Goal: Task Accomplishment & Management: Manage account settings

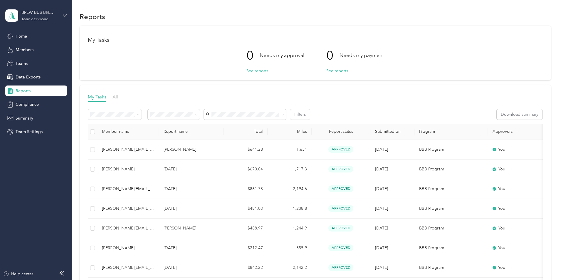
click at [118, 98] on span "All" at bounding box center [116, 97] width 6 height 6
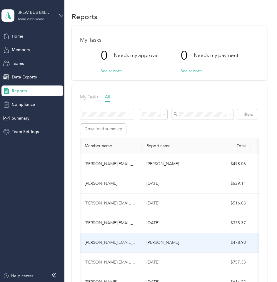
scroll to position [0, 8]
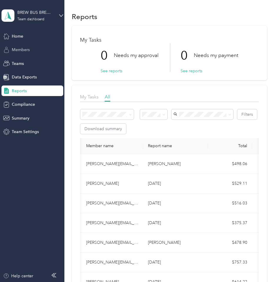
click at [28, 51] on span "Members" at bounding box center [21, 50] width 18 height 6
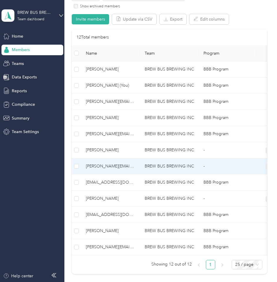
scroll to position [120, 0]
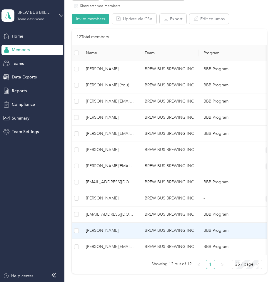
click at [115, 230] on span "[PERSON_NAME]" at bounding box center [110, 230] width 49 height 6
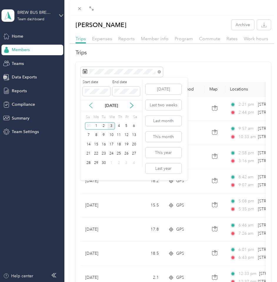
click at [88, 106] on icon at bounding box center [91, 106] width 6 height 6
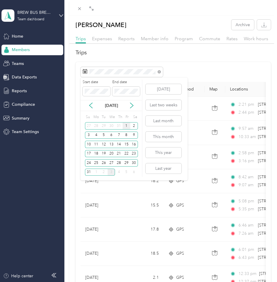
click at [125, 125] on div "1" at bounding box center [127, 125] width 8 height 7
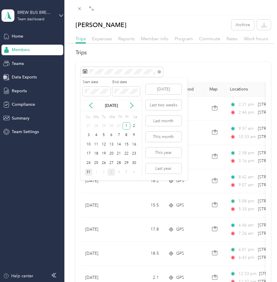
click at [90, 173] on div "31" at bounding box center [89, 172] width 8 height 7
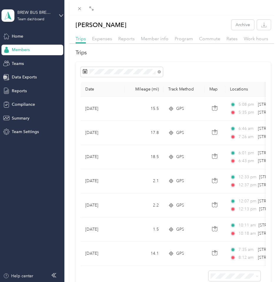
click at [27, 50] on div "[PERSON_NAME] Archive Trips Expenses Reports Member info Program Commute Rates …" at bounding box center [138, 141] width 277 height 282
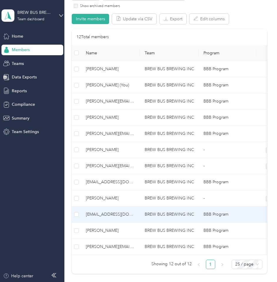
click at [107, 219] on td "[EMAIL_ADDRESS][DOMAIN_NAME]" at bounding box center [110, 215] width 59 height 16
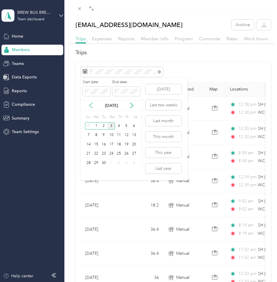
click at [92, 108] on icon at bounding box center [91, 106] width 6 height 6
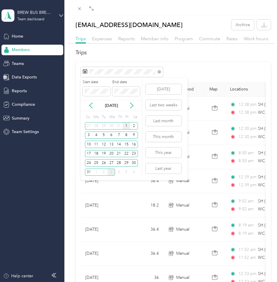
click at [124, 126] on div "1" at bounding box center [127, 125] width 8 height 7
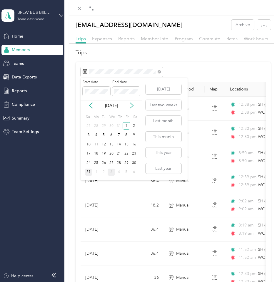
click at [88, 175] on div "31" at bounding box center [89, 172] width 8 height 7
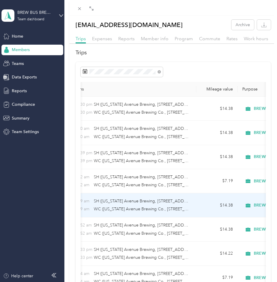
scroll to position [0, 165]
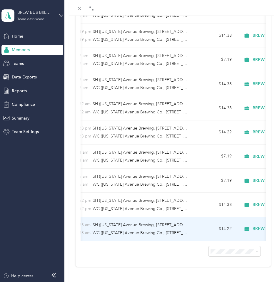
click at [189, 219] on td "10:33 am SH ([US_STATE][GEOGRAPHIC_DATA][STREET_ADDRESS][US_STATE]) 10:[GEOGRAP…" at bounding box center [127, 229] width 135 height 24
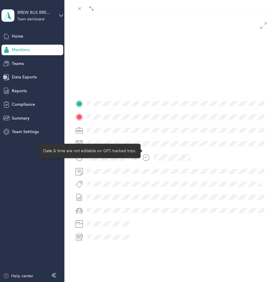
scroll to position [57, 0]
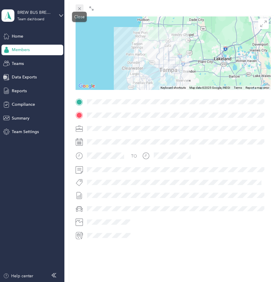
click at [81, 8] on icon at bounding box center [79, 8] width 5 height 5
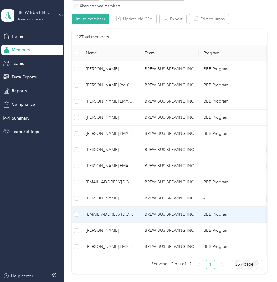
click at [103, 216] on span "[EMAIL_ADDRESS][DOMAIN_NAME]" at bounding box center [110, 214] width 49 height 6
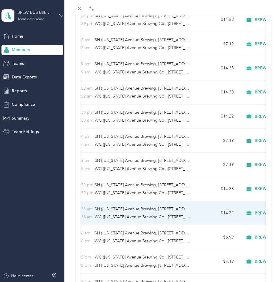
scroll to position [0, 163]
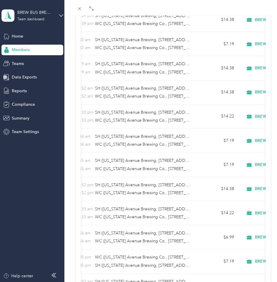
click at [19, 52] on div "[EMAIL_ADDRESS][DOMAIN_NAME] Archive Trips Expenses Reports Member info Program…" at bounding box center [138, 141] width 277 height 282
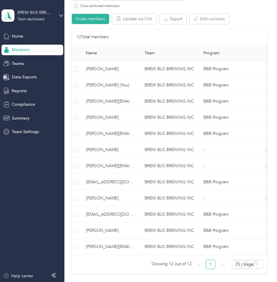
scroll to position [14, 0]
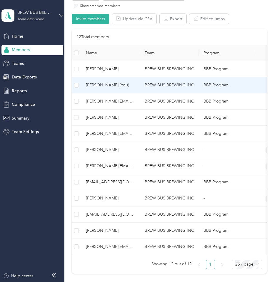
click at [109, 86] on span "[PERSON_NAME] (You)" at bounding box center [110, 85] width 49 height 6
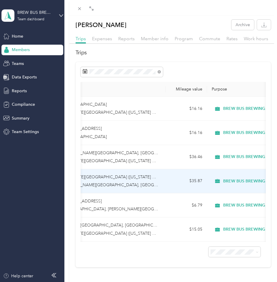
scroll to position [0, 195]
